Goal: Transaction & Acquisition: Purchase product/service

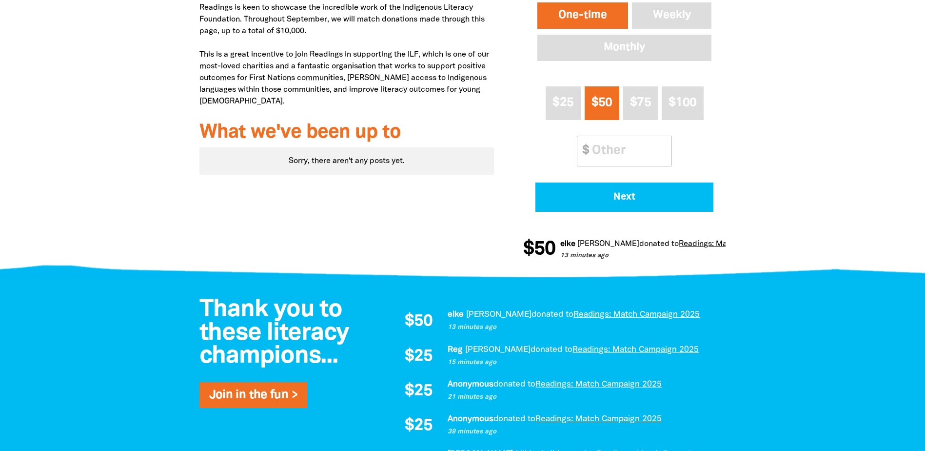
scroll to position [341, 0]
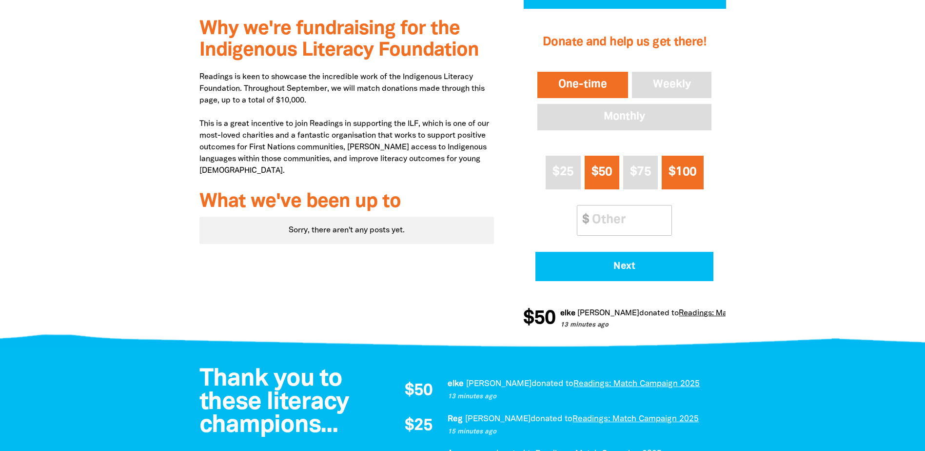
click at [692, 176] on span "$100" at bounding box center [683, 171] width 28 height 11
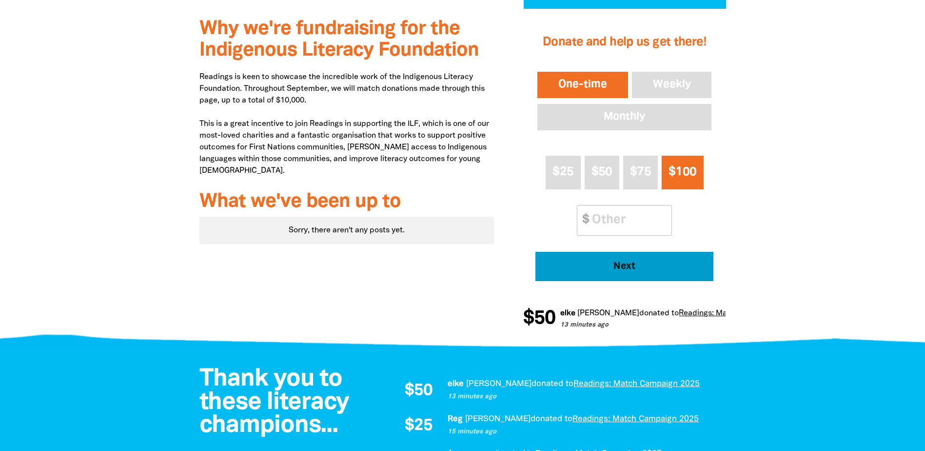
click at [629, 270] on span "Next" at bounding box center [624, 266] width 151 height 10
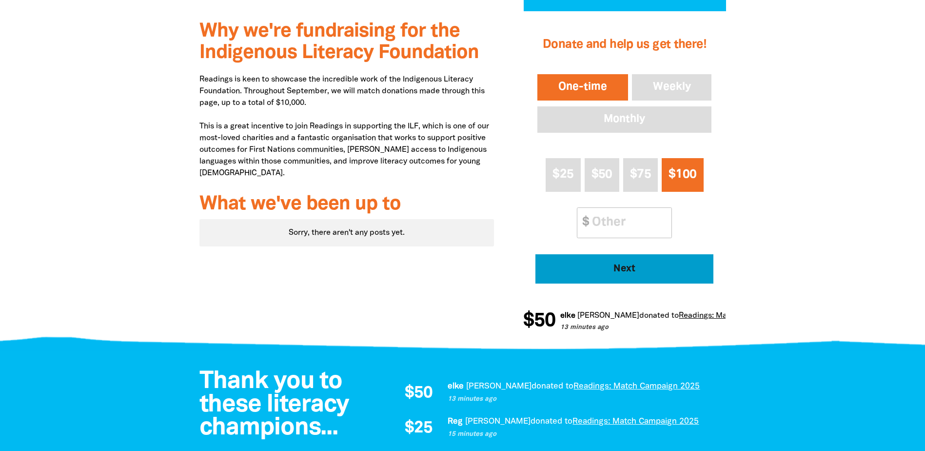
select select "AU"
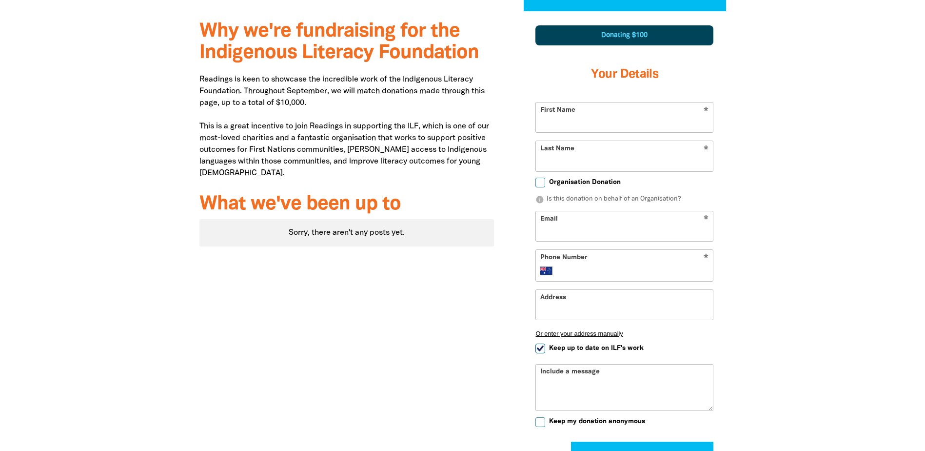
click at [587, 124] on input "First Name" at bounding box center [624, 117] width 177 height 30
click at [600, 118] on input "First Name" at bounding box center [624, 117] width 177 height 30
type input "[PERSON_NAME]"
click at [586, 164] on input "Last Name" at bounding box center [624, 156] width 177 height 30
type input "[PERSON_NAME]"
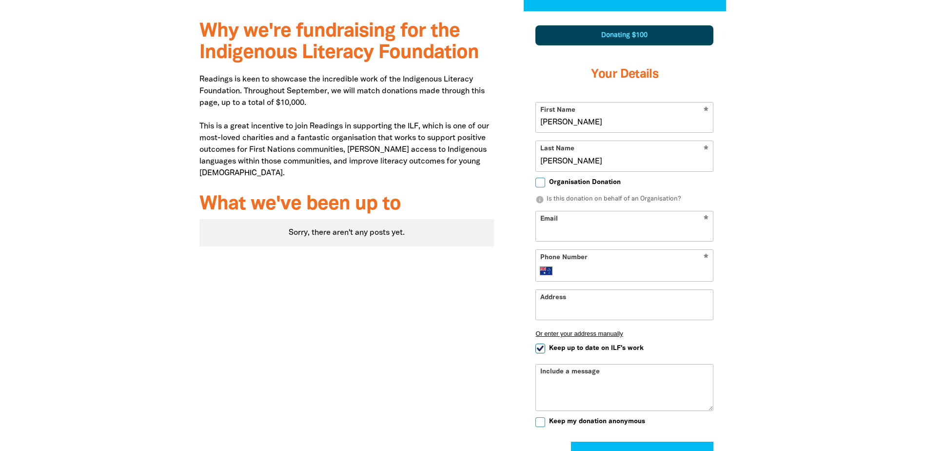
click at [748, 221] on div "Why we're fundraising for the Indigenous Literacy Foundation Readings is keen t…" at bounding box center [462, 272] width 585 height 522
click at [565, 228] on input "Email" at bounding box center [624, 226] width 177 height 30
type input "[PERSON_NAME][EMAIL_ADDRESS][PERSON_NAME][DOMAIN_NAME]"
type input "[PHONE_NUMBER]"
type input "[GEOGRAPHIC_DATA], [STREET_ADDRESS]"
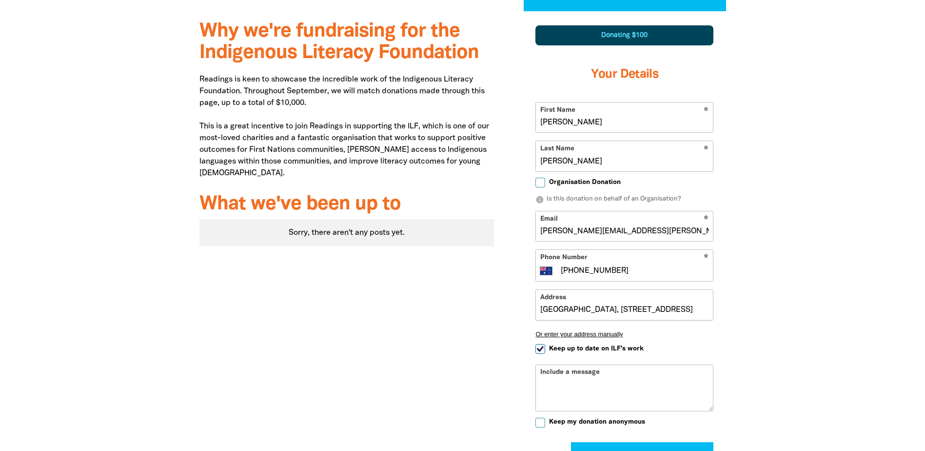
scroll to position [0, 80]
drag, startPoint x: 540, startPoint y: 311, endPoint x: 881, endPoint y: 324, distance: 340.7
click at [881, 324] on section "Why we're fundraising for the Indigenous Literacy Foundation Readings is keen t…" at bounding box center [462, 272] width 925 height 522
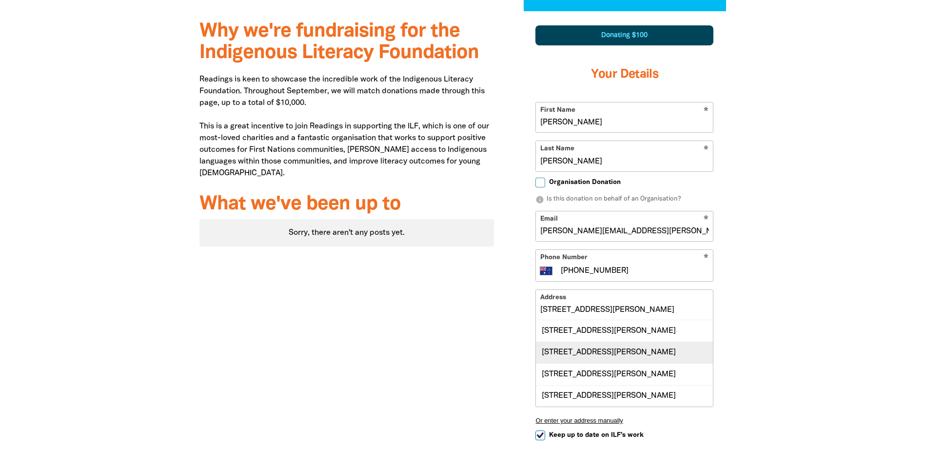
click at [628, 355] on div "[STREET_ADDRESS][PERSON_NAME]" at bounding box center [624, 351] width 177 height 21
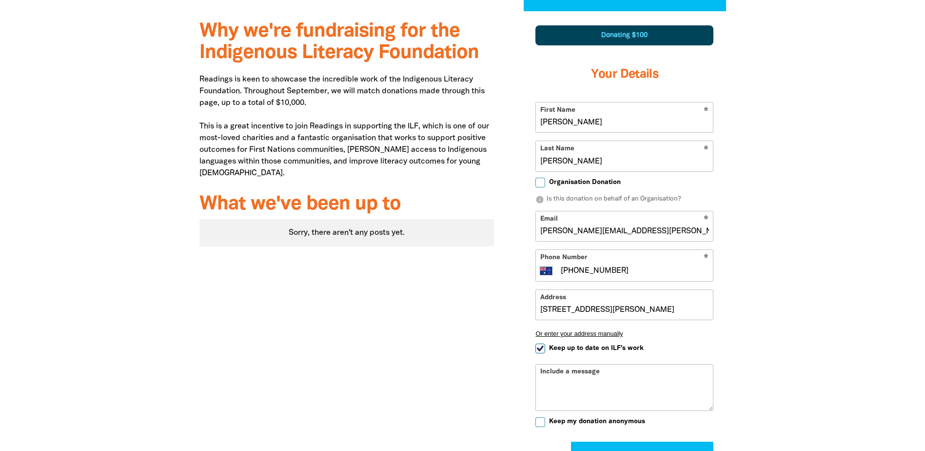
type input "[STREET_ADDRESS][PERSON_NAME]"
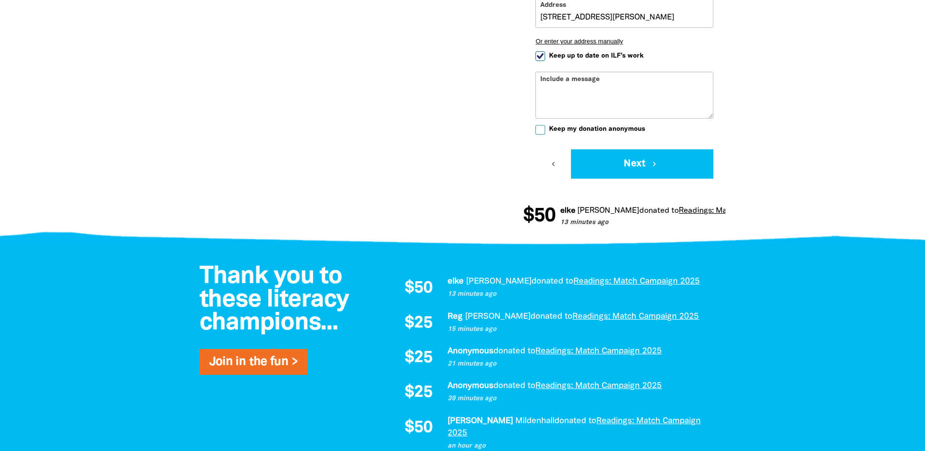
scroll to position [632, 0]
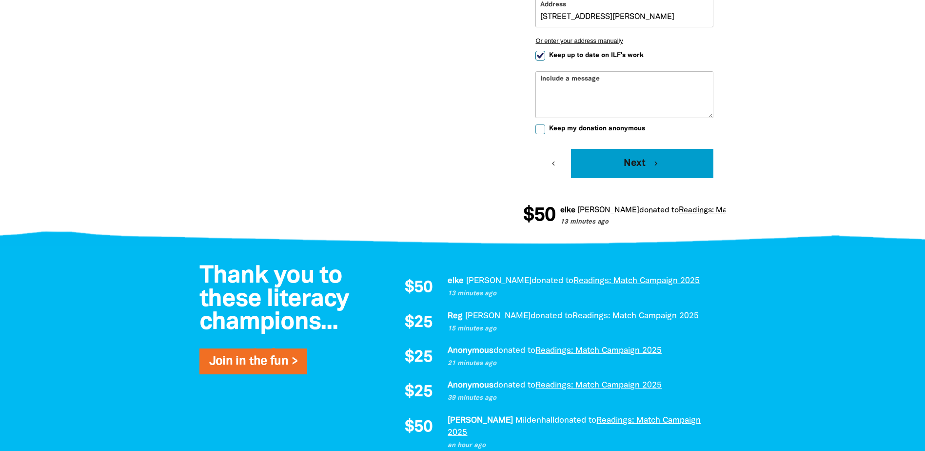
click at [639, 167] on button "Next chevron_right" at bounding box center [642, 163] width 142 height 29
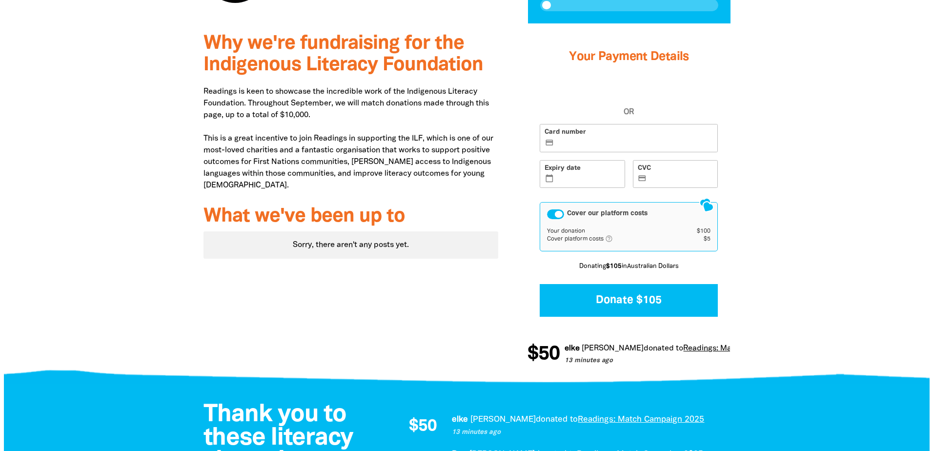
scroll to position [278, 0]
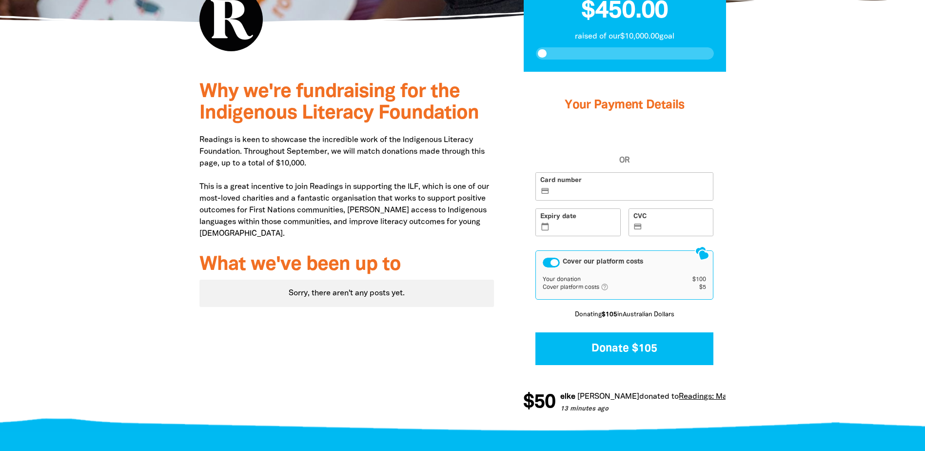
click at [572, 183] on label "Card number credit_card" at bounding box center [625, 186] width 178 height 28
click at [572, 187] on input "Card number credit_card" at bounding box center [630, 187] width 157 height 0
drag, startPoint x: 825, startPoint y: 209, endPoint x: 811, endPoint y: 212, distance: 14.4
click at [825, 209] on div at bounding box center [462, 250] width 925 height 356
click at [549, 230] on icon "calendar_today" at bounding box center [545, 226] width 9 height 9
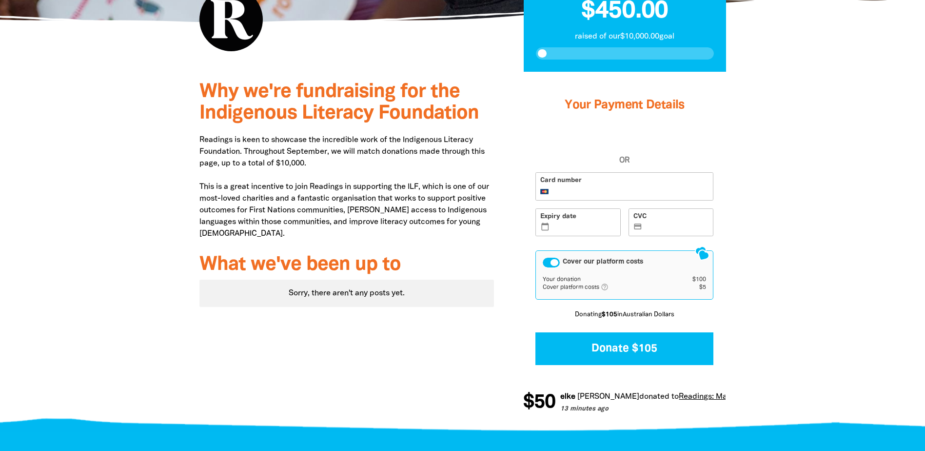
click at [552, 223] on input "Expiry date calendar_today" at bounding box center [584, 223] width 64 height 0
click at [644, 230] on label "CVC credit_card" at bounding box center [671, 222] width 85 height 28
click at [645, 223] on input "CVC credit_card" at bounding box center [677, 223] width 64 height 0
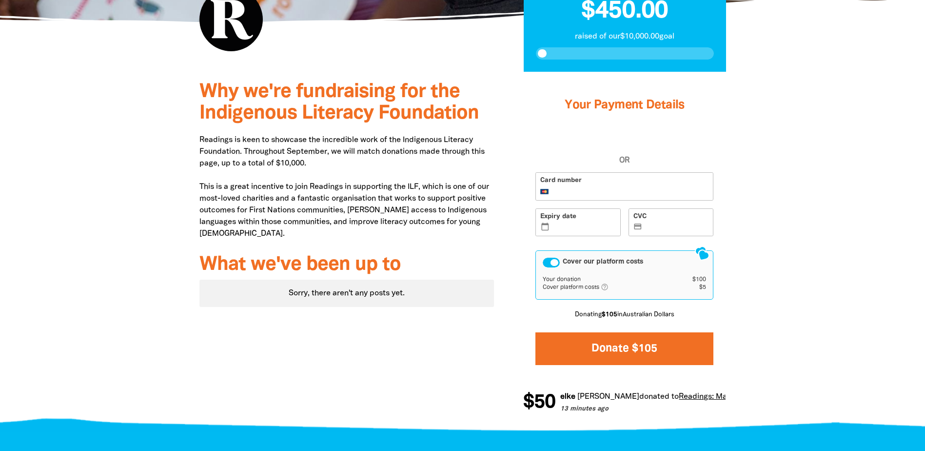
click at [637, 348] on button "Donate $105" at bounding box center [625, 348] width 178 height 33
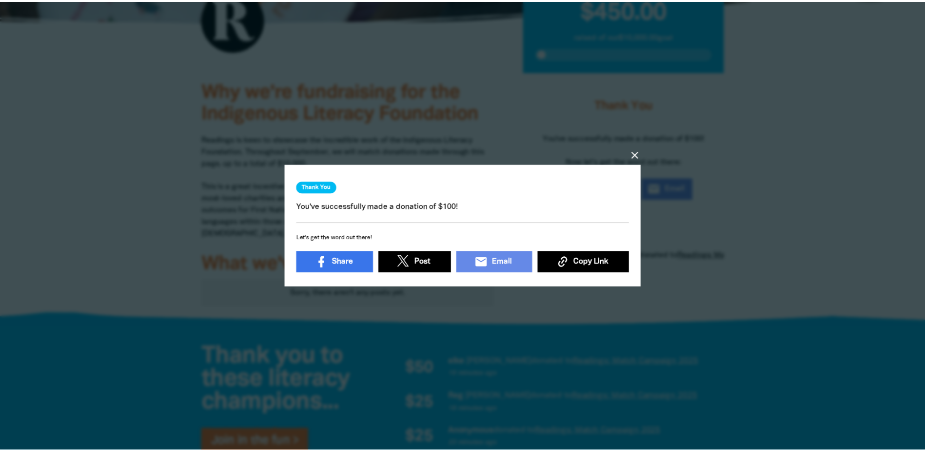
scroll to position [3, 0]
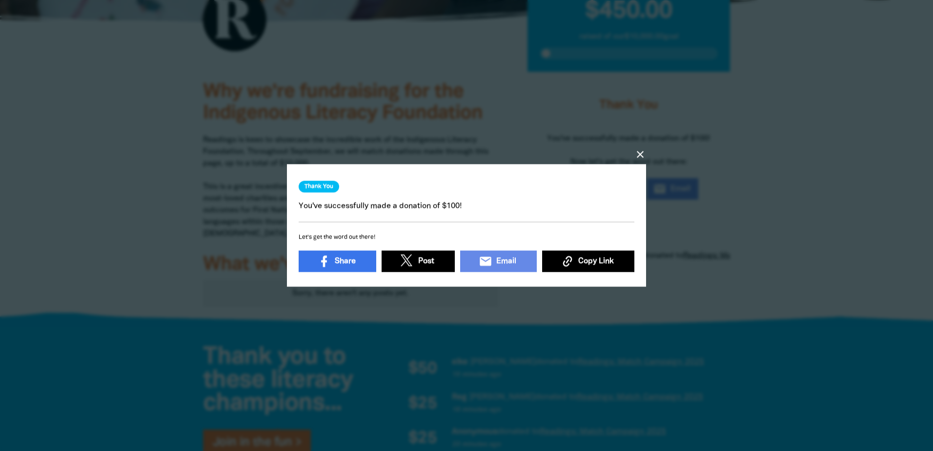
click at [641, 149] on icon "close" at bounding box center [640, 155] width 12 height 12
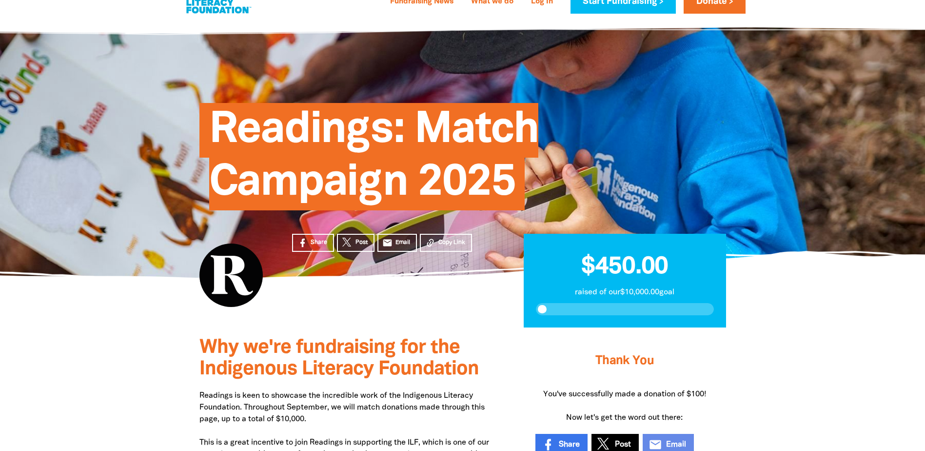
scroll to position [0, 0]
